Goal: Information Seeking & Learning: Learn about a topic

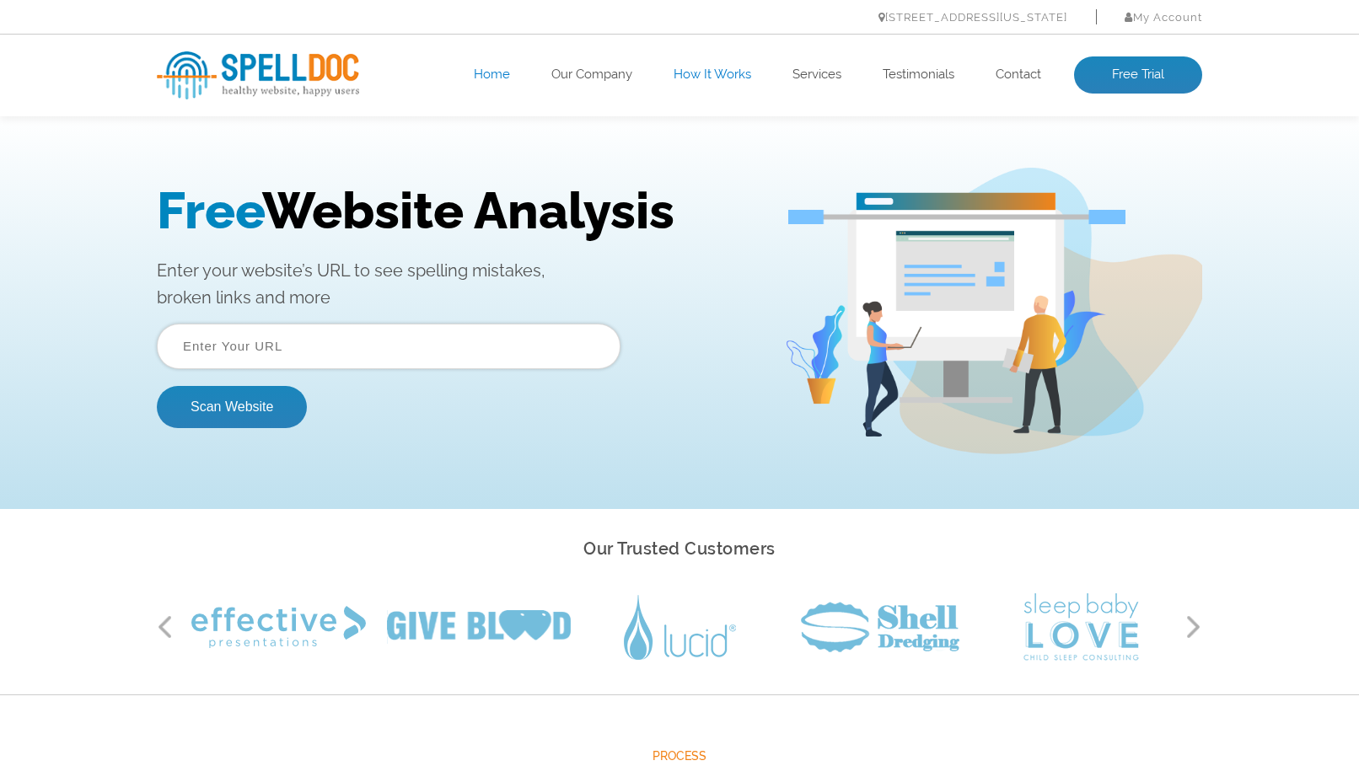
click at [711, 70] on link "How It Works" at bounding box center [713, 75] width 78 height 17
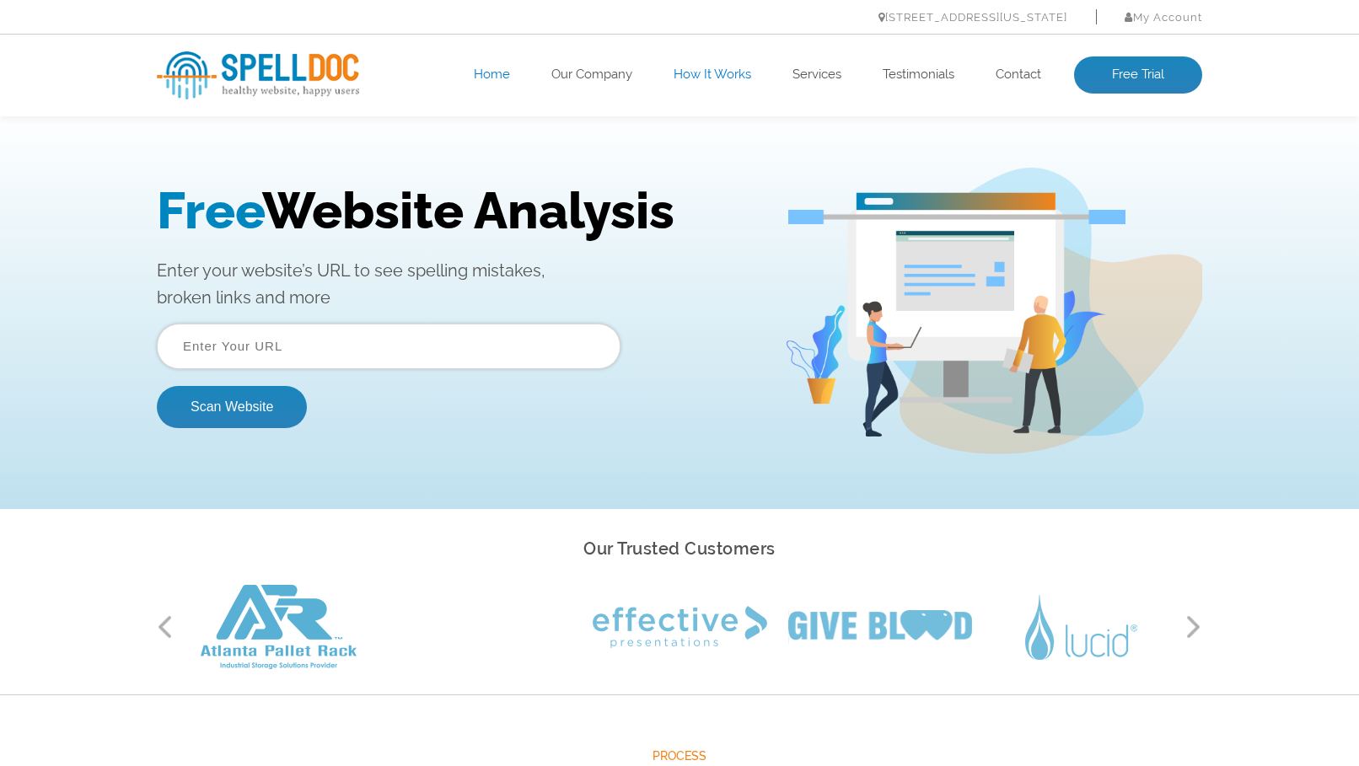
click at [706, 71] on link "How It Works" at bounding box center [713, 75] width 78 height 17
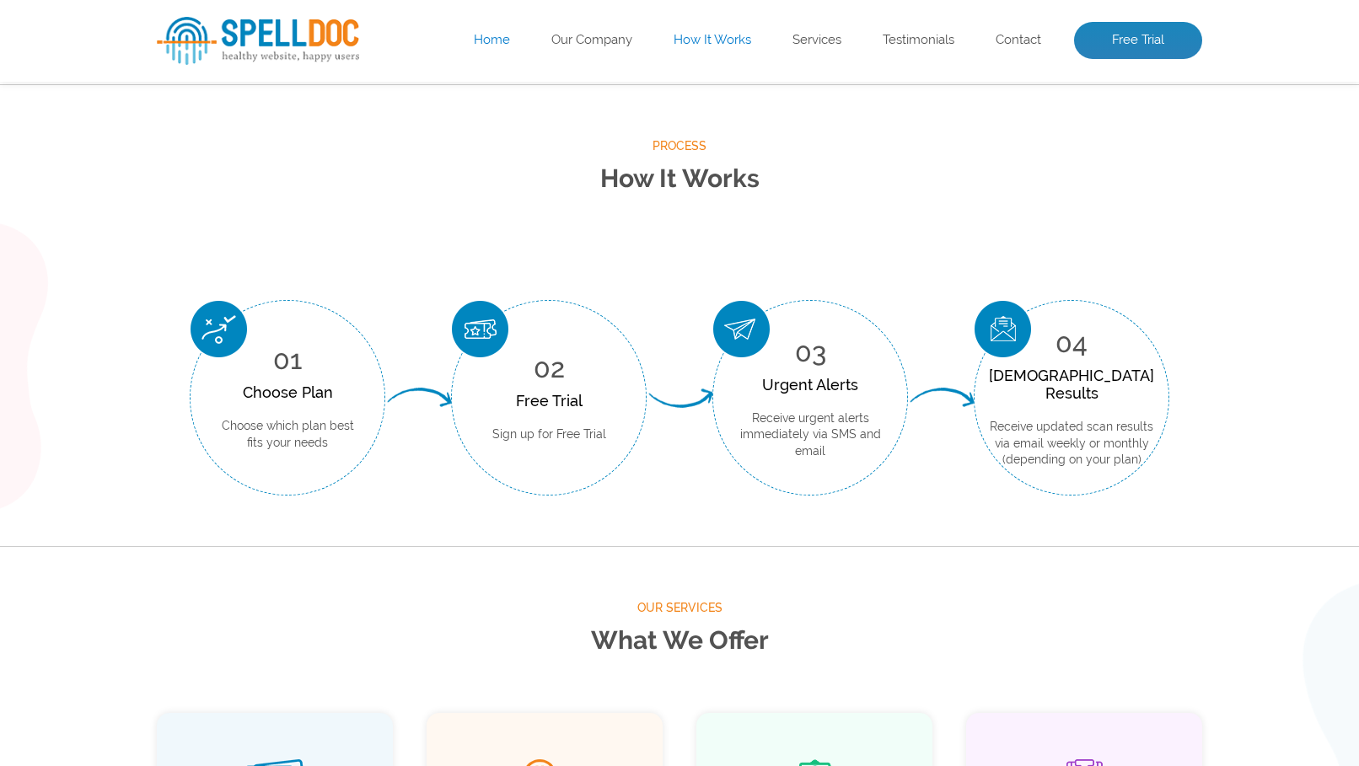
scroll to position [624, 0]
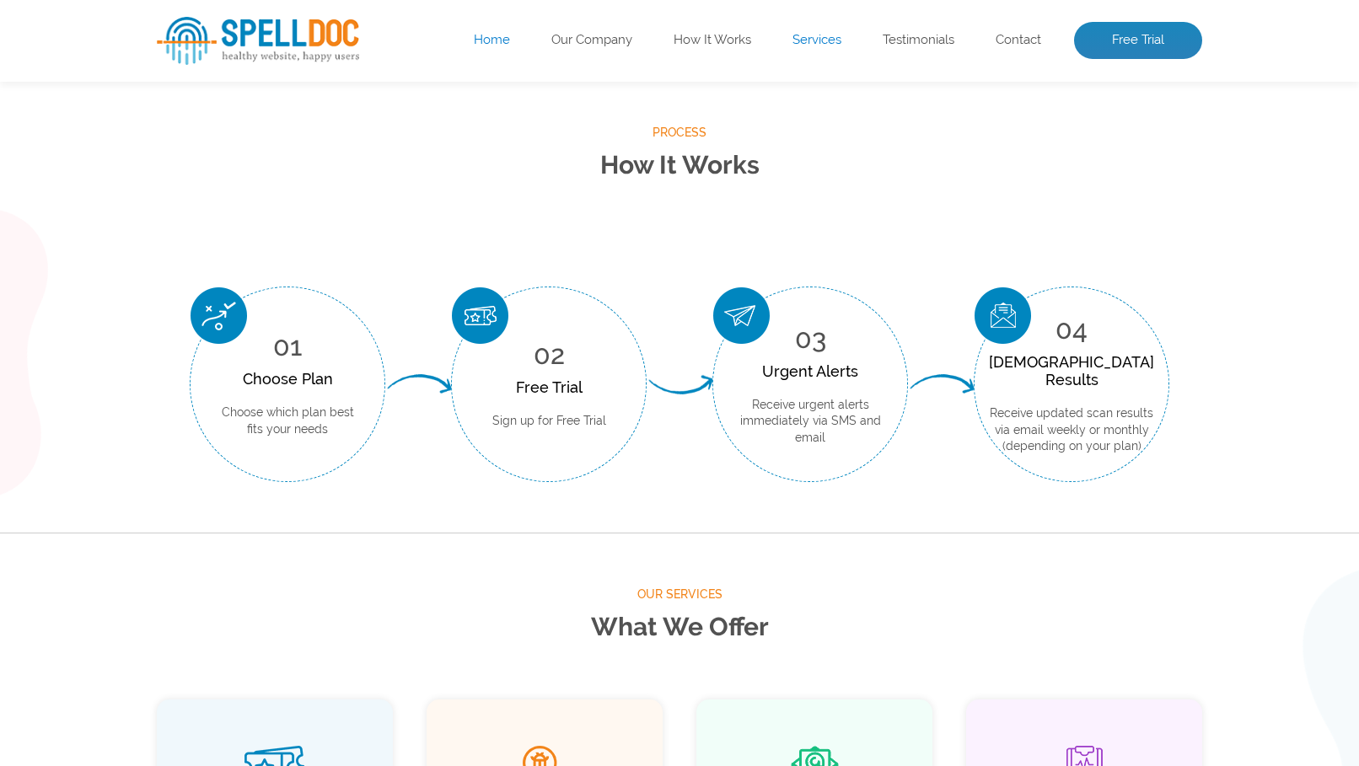
click at [822, 43] on link "Services" at bounding box center [816, 40] width 49 height 17
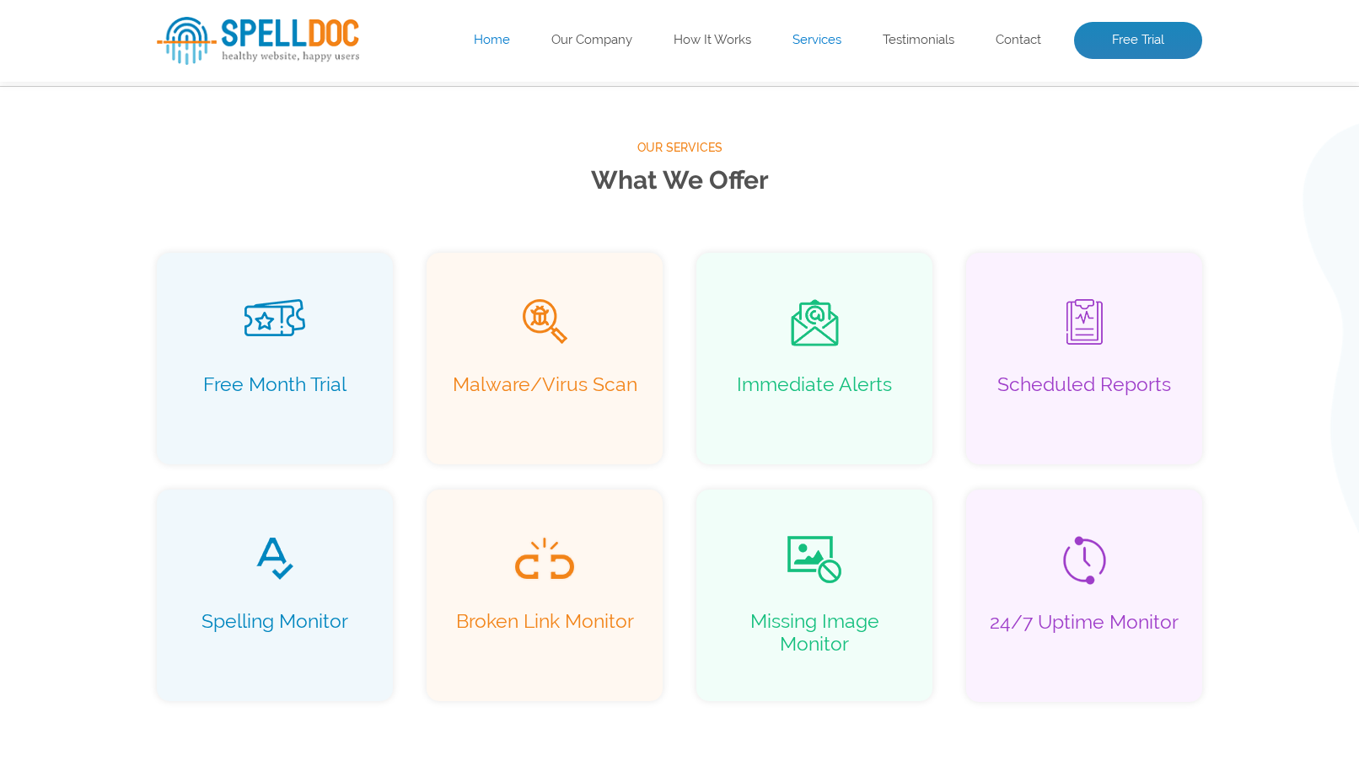
scroll to position [1086, 0]
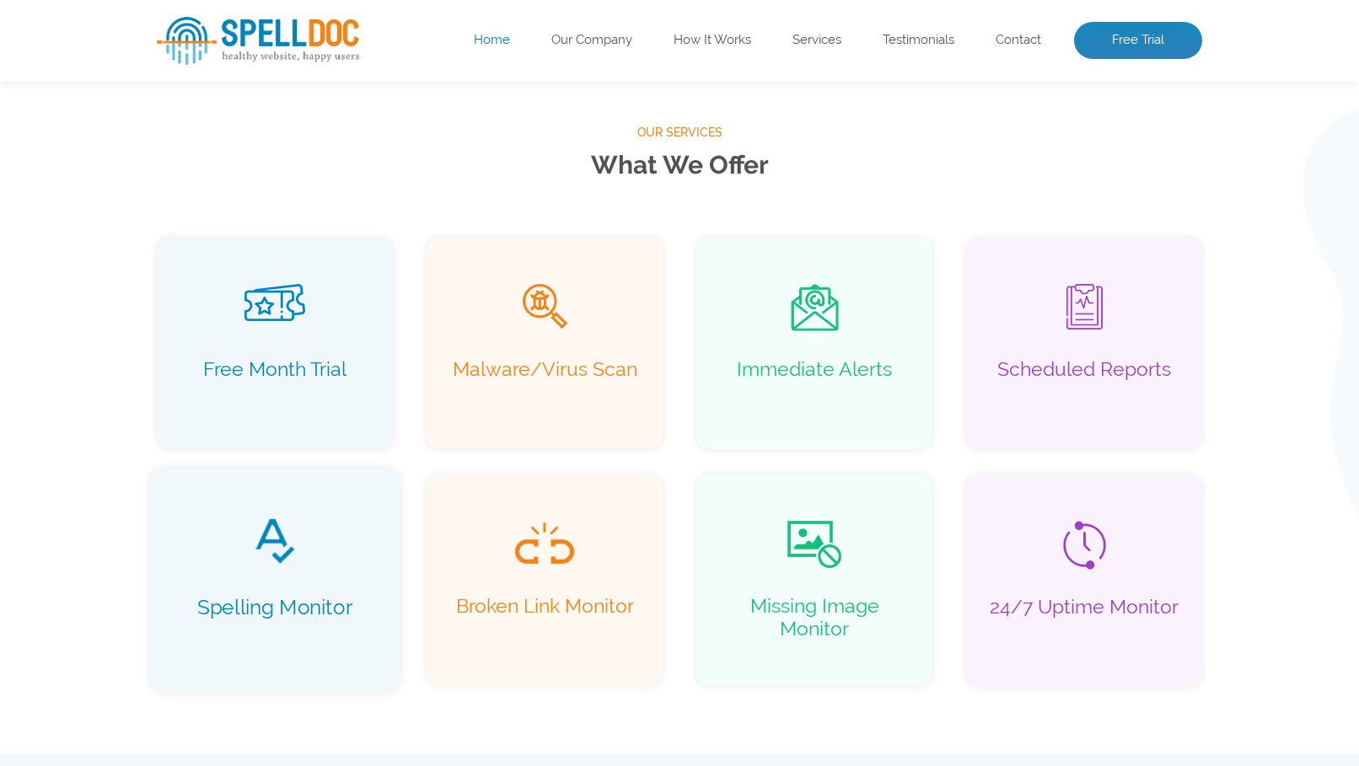
click at [234, 572] on div "Spelling Monitor" at bounding box center [275, 580] width 250 height 224
click at [280, 538] on img at bounding box center [275, 542] width 43 height 48
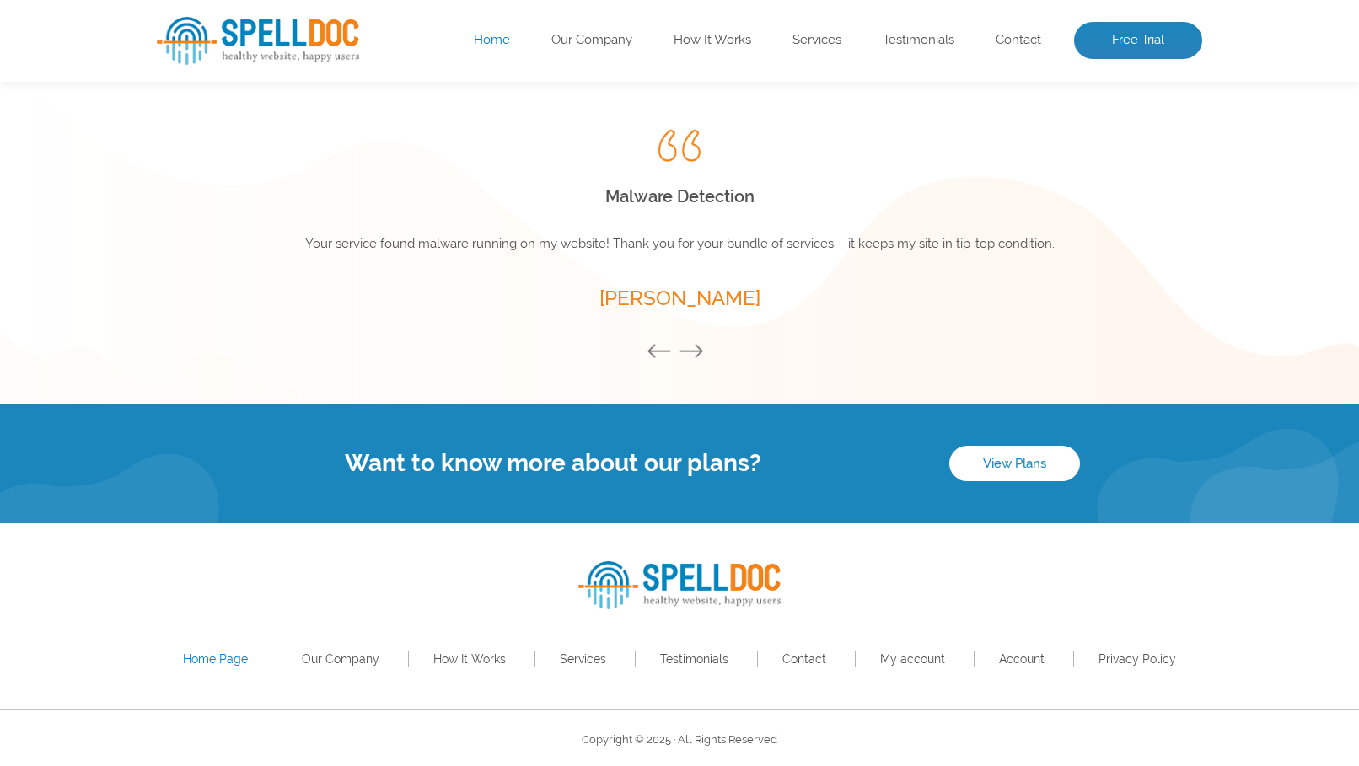
scroll to position [2320, 0]
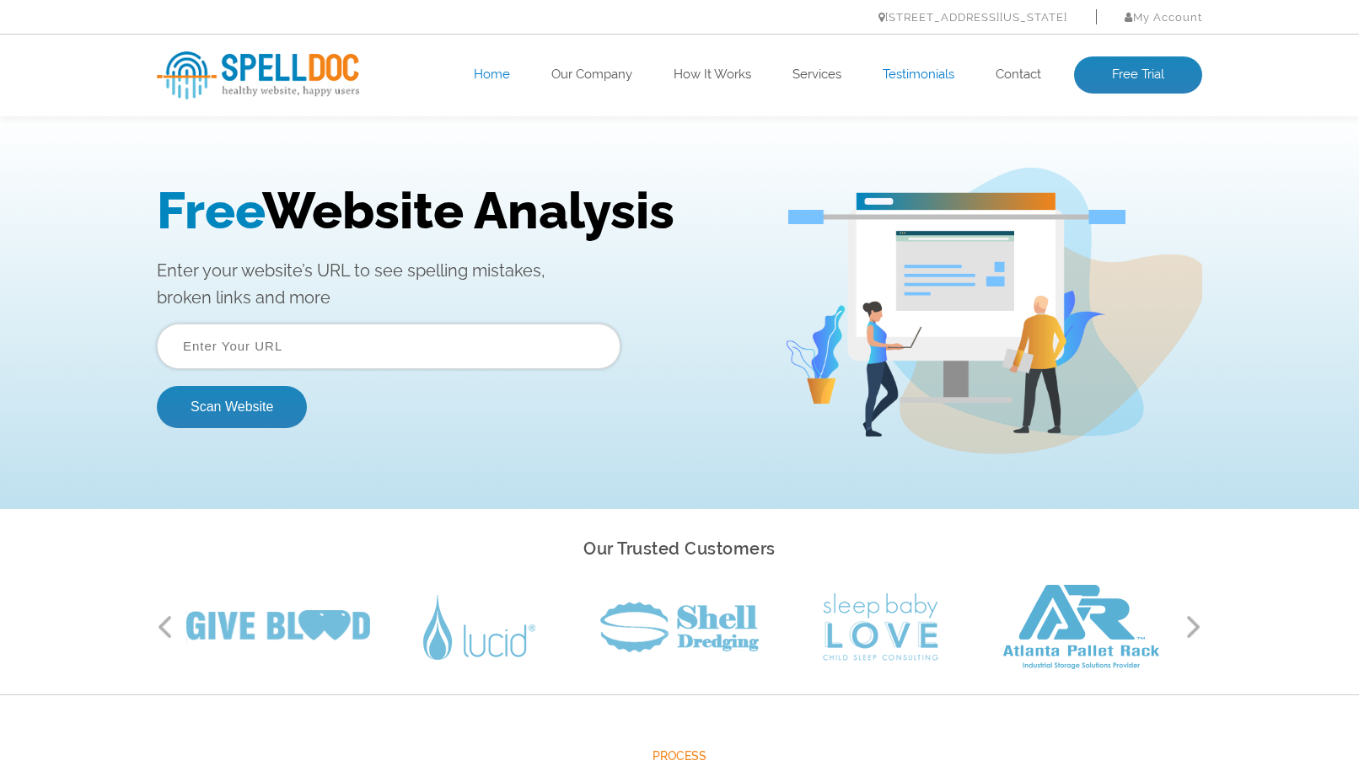
click at [926, 72] on link "Testimonials" at bounding box center [919, 75] width 72 height 17
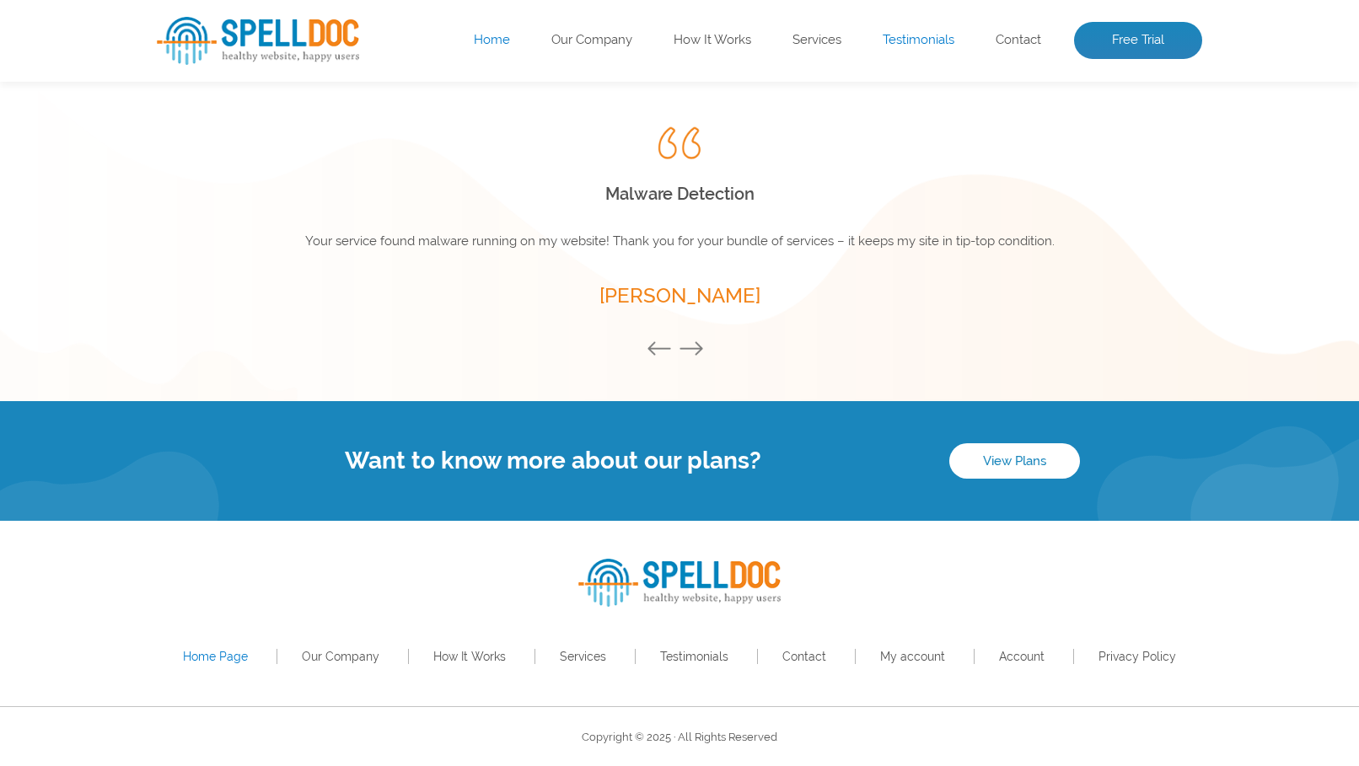
scroll to position [2320, 0]
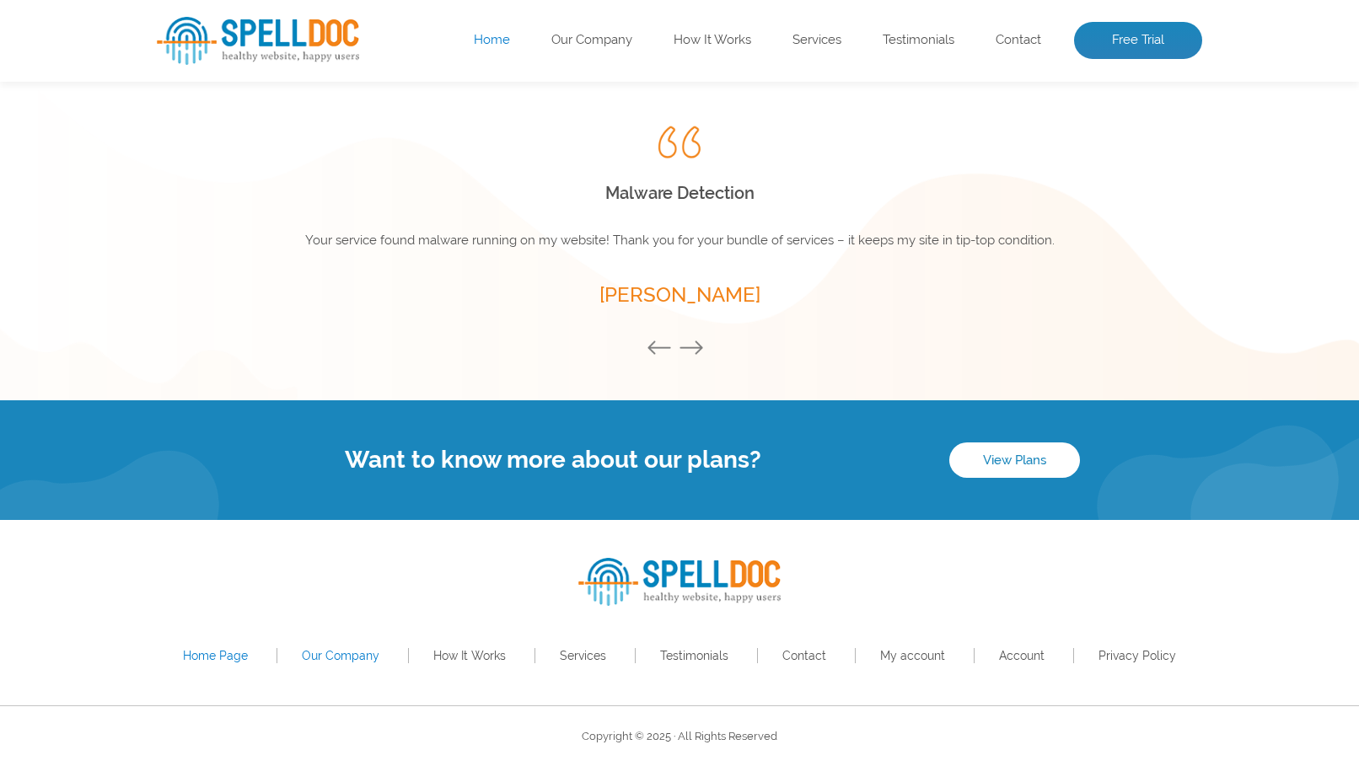
click at [341, 655] on link "Our Company" at bounding box center [341, 655] width 78 height 13
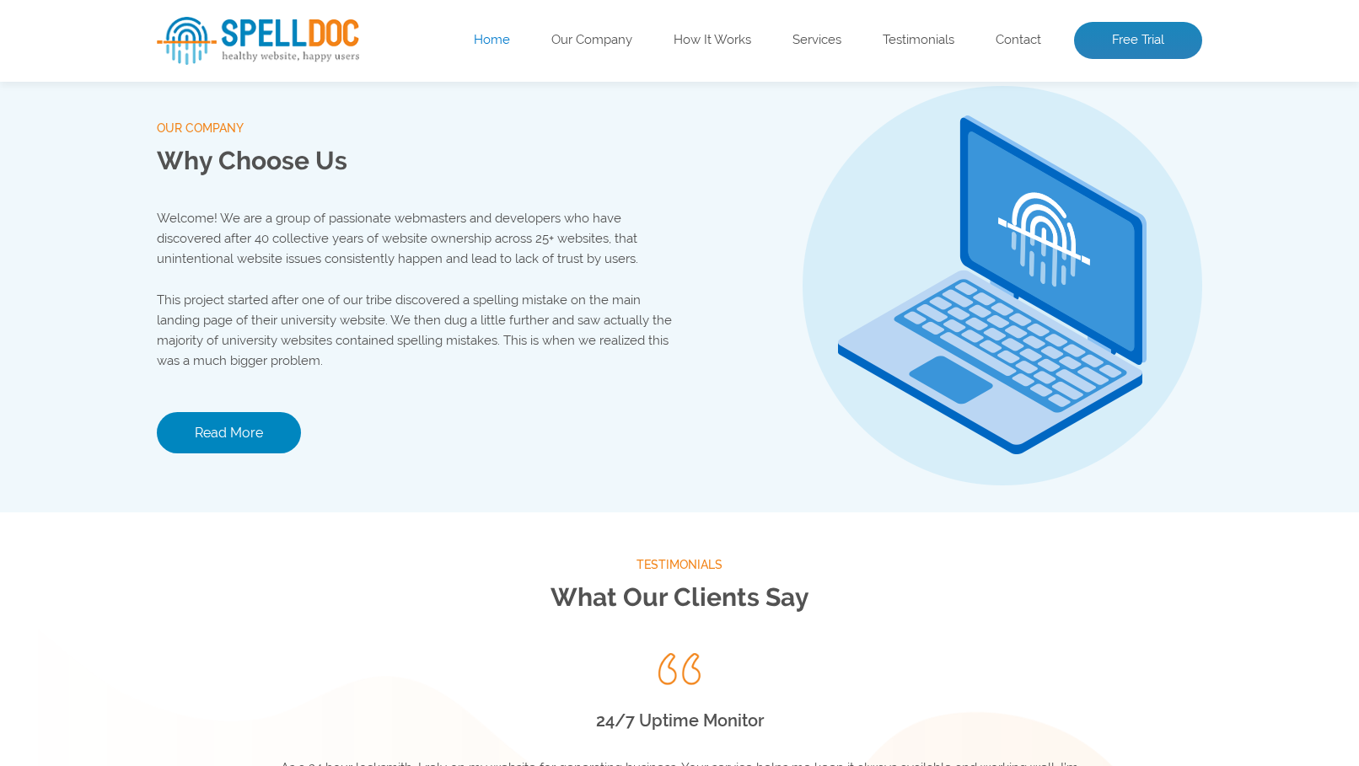
scroll to position [1769, 0]
